Goal: Find specific fact: Find specific fact

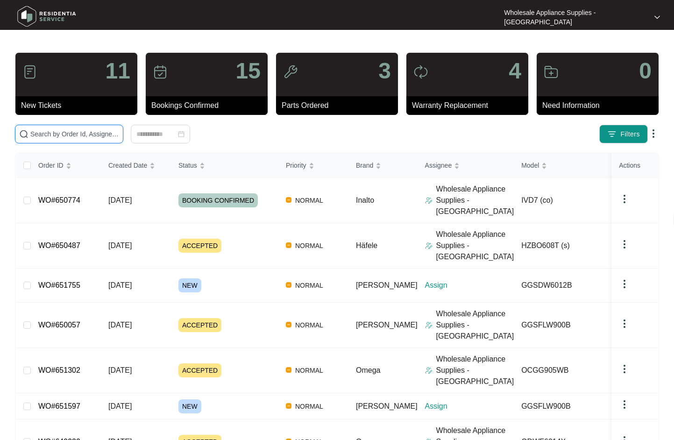
click at [91, 138] on input "text" at bounding box center [74, 134] width 89 height 10
paste input "OF910FX"
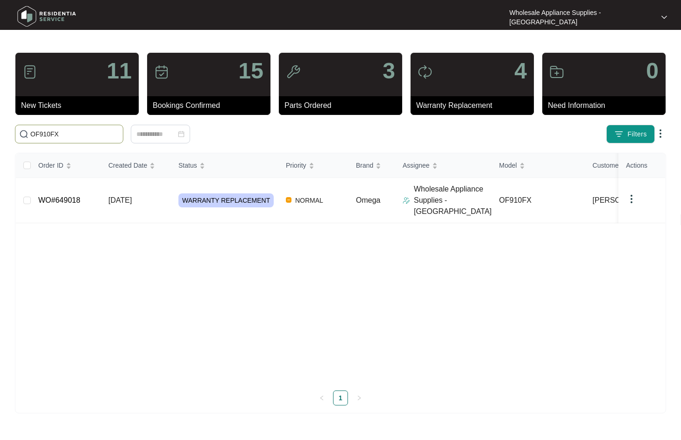
type input "OF910FX"
click at [78, 198] on link "WO#649018" at bounding box center [59, 200] width 42 height 8
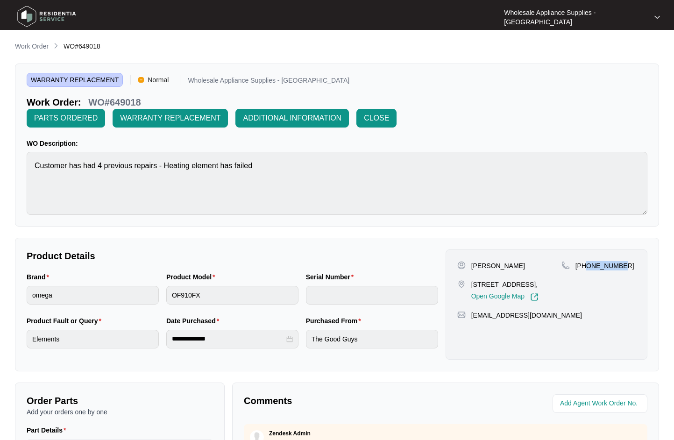
drag, startPoint x: 626, startPoint y: 267, endPoint x: 588, endPoint y: 270, distance: 38.0
click at [588, 270] on div "[PHONE_NUMBER]" at bounding box center [599, 265] width 74 height 9
copy p "412607284"
click at [31, 49] on p "Work Order" at bounding box center [32, 46] width 34 height 9
